Goal: Communication & Community: Ask a question

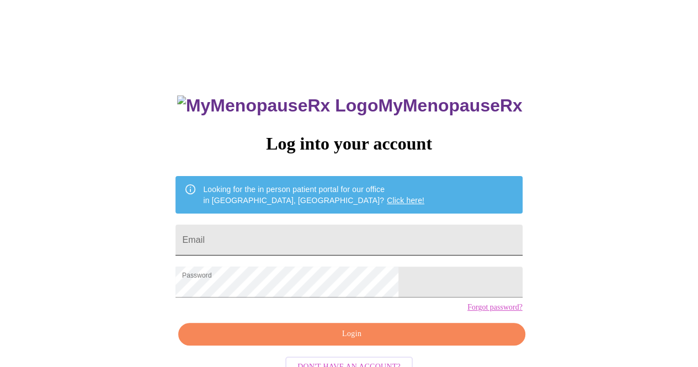
click at [346, 234] on input "Email" at bounding box center [348, 240] width 346 height 31
type input "[EMAIL_ADDRESS][DOMAIN_NAME]"
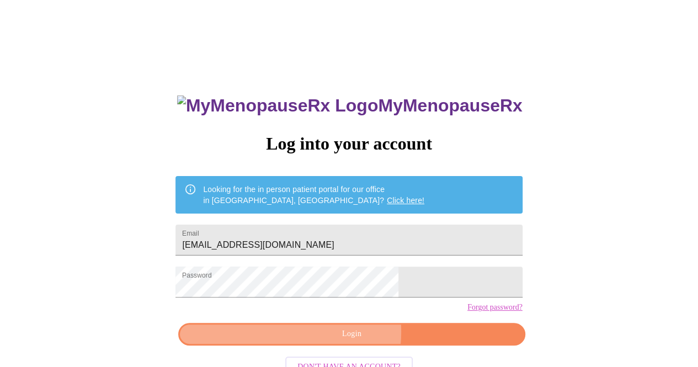
click at [338, 341] on span "Login" at bounding box center [351, 334] width 321 height 14
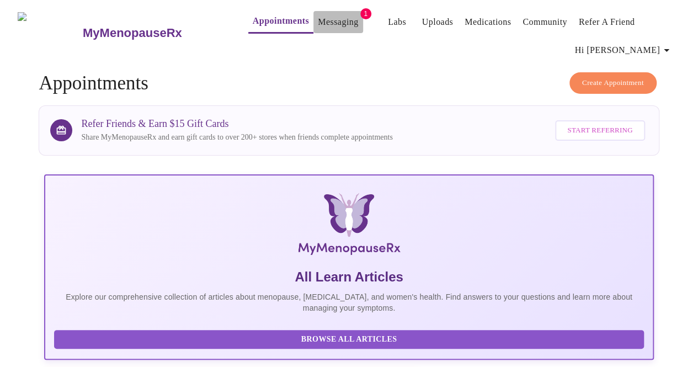
click at [321, 16] on link "Messaging" at bounding box center [338, 21] width 40 height 15
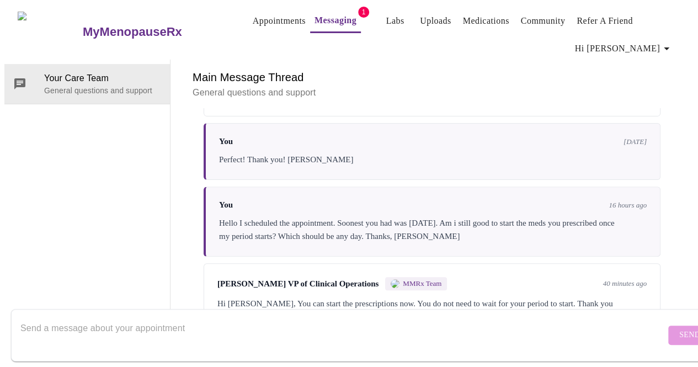
scroll to position [216, 0]
click at [137, 317] on textarea "Send a message about your appointment" at bounding box center [342, 334] width 645 height 35
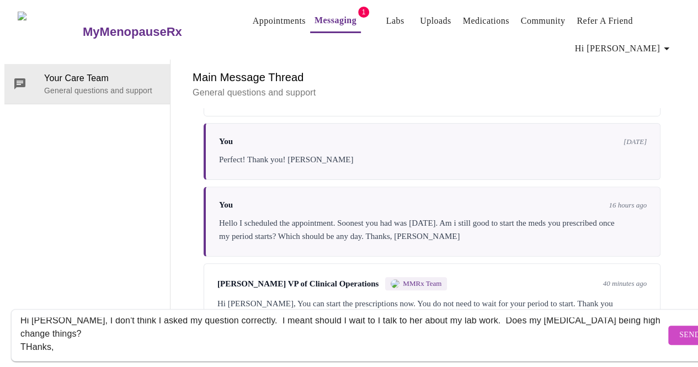
scroll to position [21, 0]
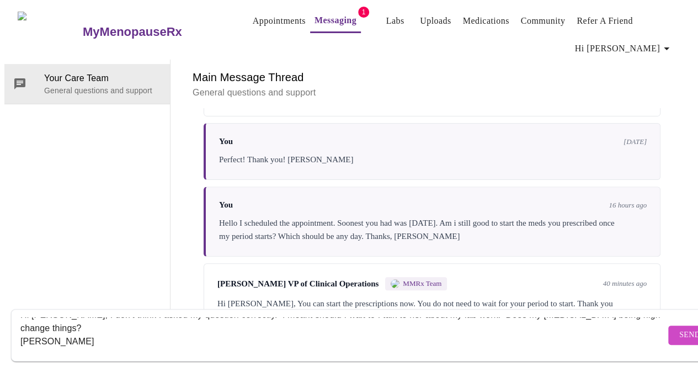
type textarea "Hi [PERSON_NAME], I don't think I asked my question correctly. I meant should I…"
click at [679, 328] on span "Send" at bounding box center [689, 335] width 21 height 14
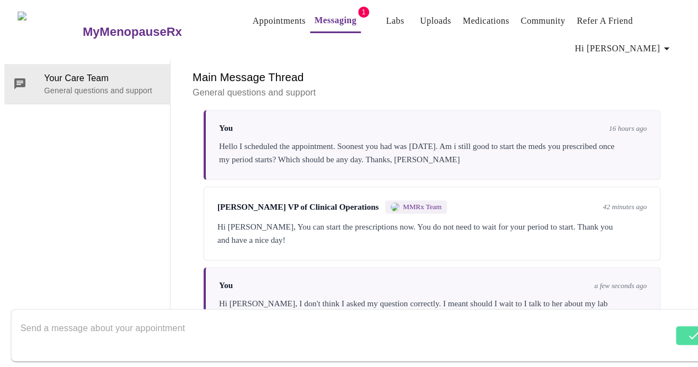
scroll to position [295, 0]
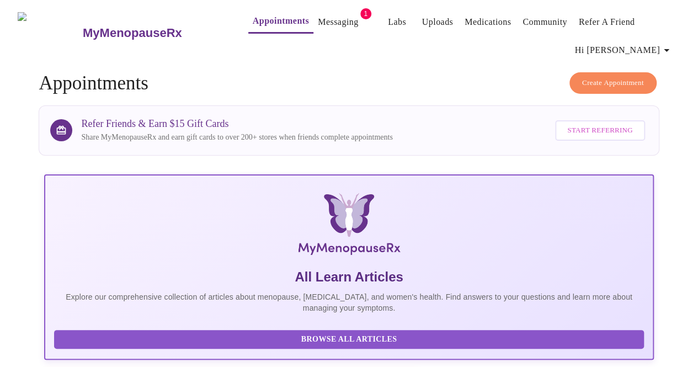
click at [328, 15] on link "Messaging" at bounding box center [338, 21] width 40 height 15
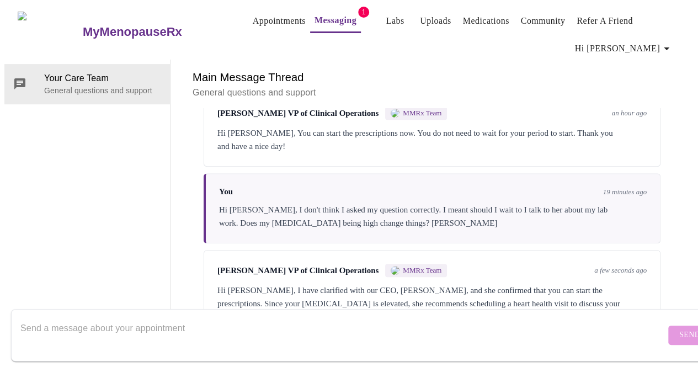
scroll to position [391, 0]
click at [55, 317] on textarea "Send a message about your appointment" at bounding box center [342, 334] width 645 height 35
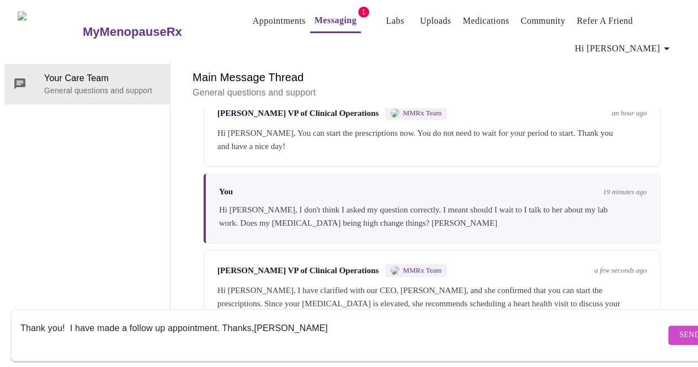
type textarea "Thank you! I have made a follow up appointment. Thanks,Karen"
click at [668, 332] on button "Send" at bounding box center [689, 335] width 43 height 19
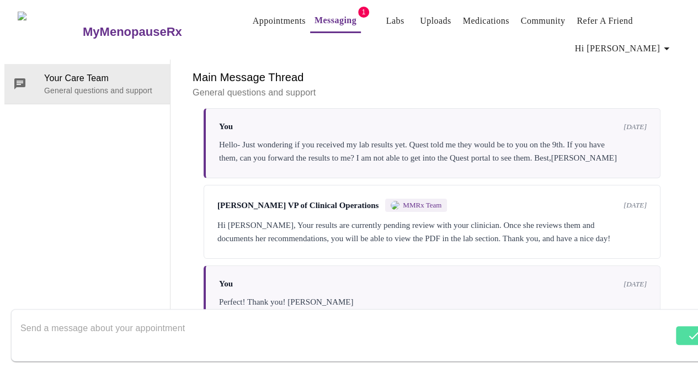
scroll to position [0, 0]
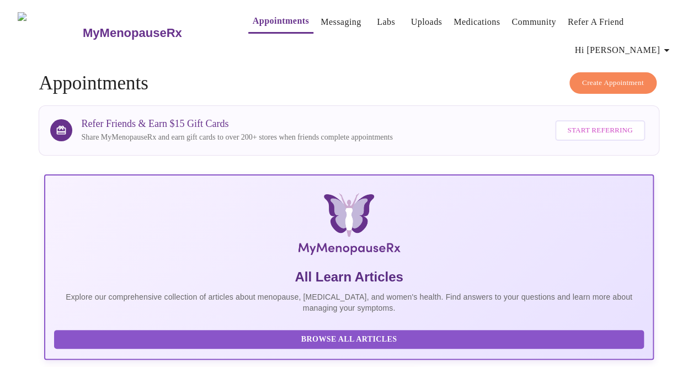
click at [641, 72] on button "Create Appointment" at bounding box center [612, 83] width 87 height 22
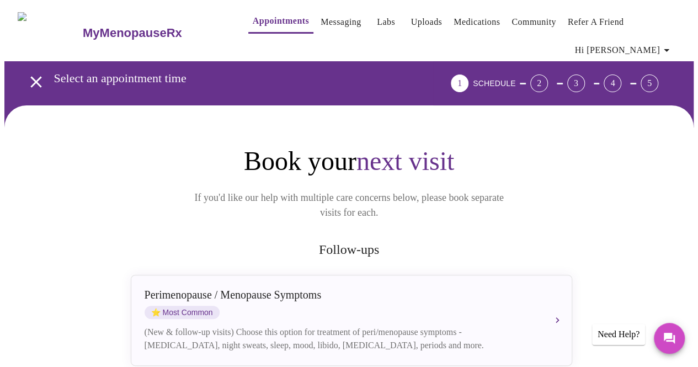
click at [464, 190] on p "If you'd like our help with multiple care concerns below, please book separate …" at bounding box center [349, 205] width 340 height 30
